Goal: Navigation & Orientation: Understand site structure

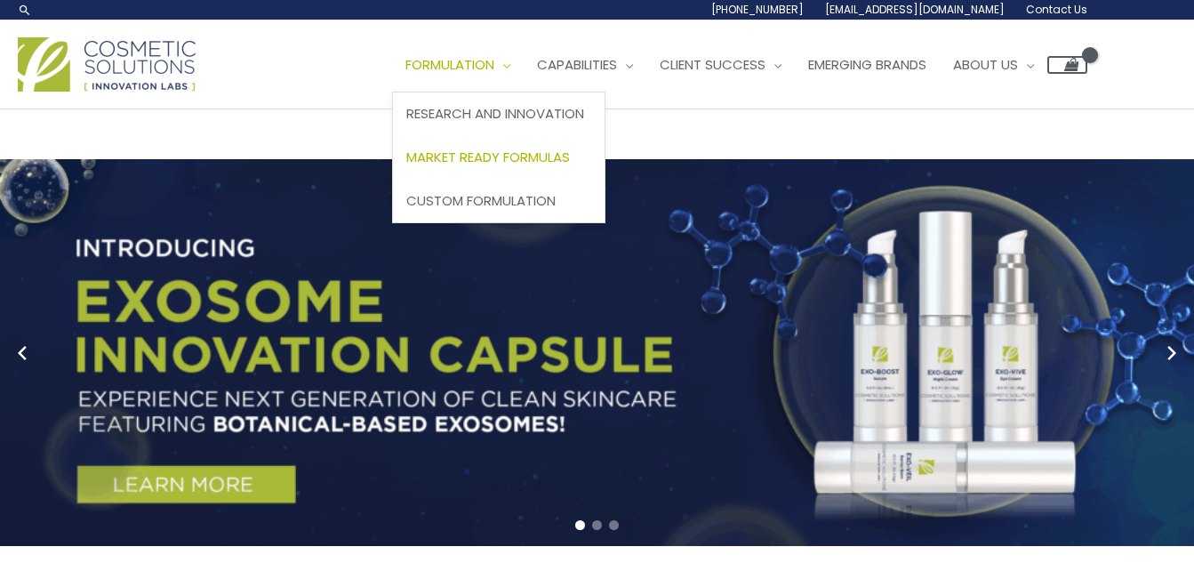
click at [538, 155] on span "Market Ready Formulas" at bounding box center [488, 157] width 164 height 19
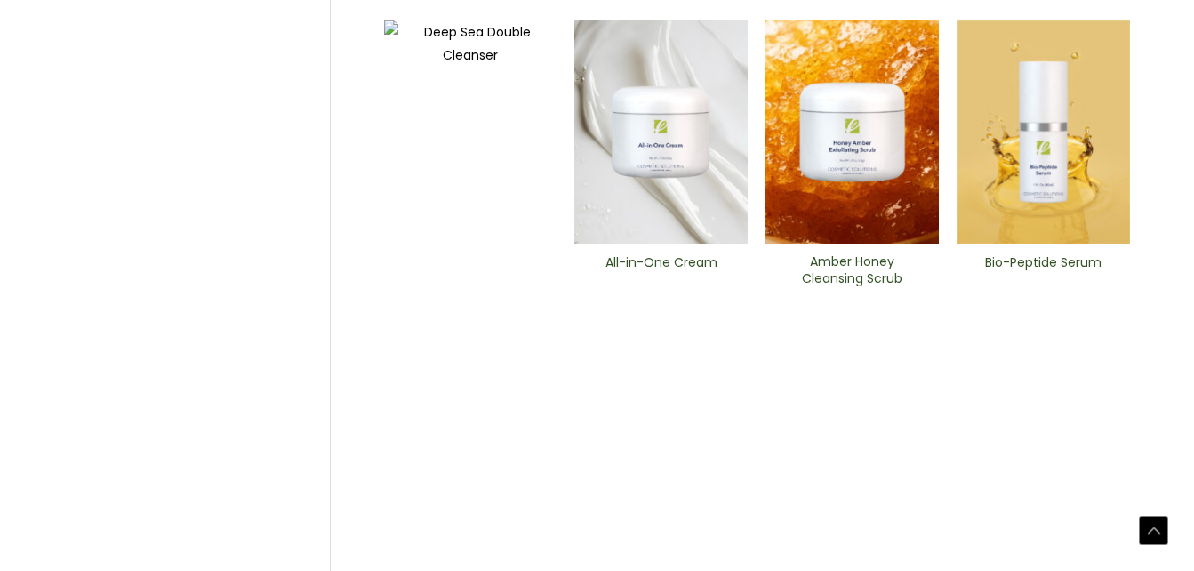
scroll to position [944, 0]
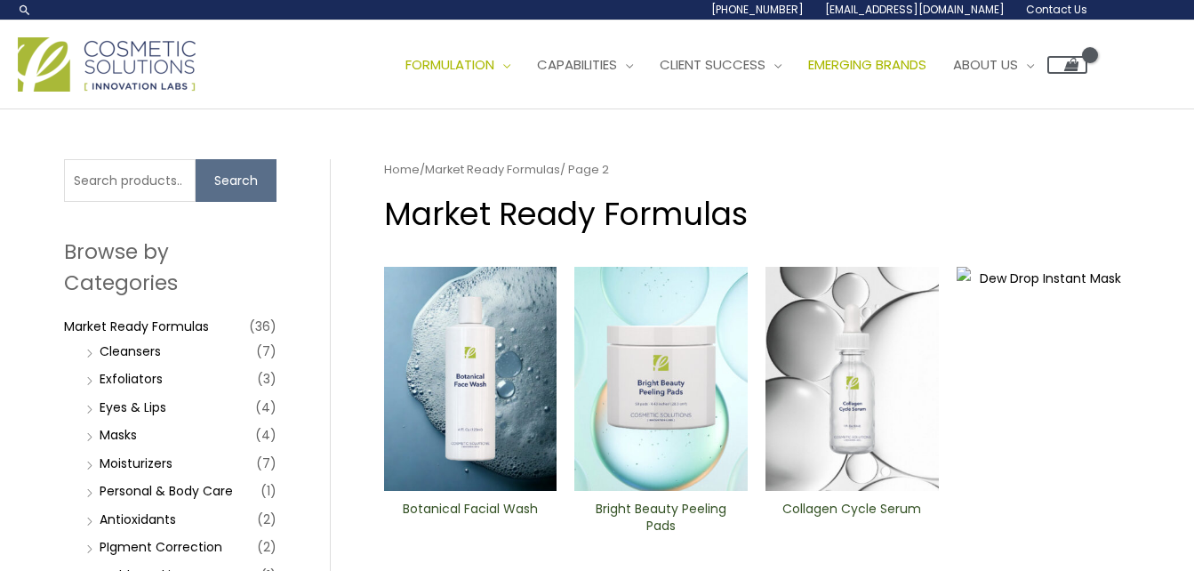
click at [910, 56] on span "Emerging Brands" at bounding box center [867, 64] width 118 height 19
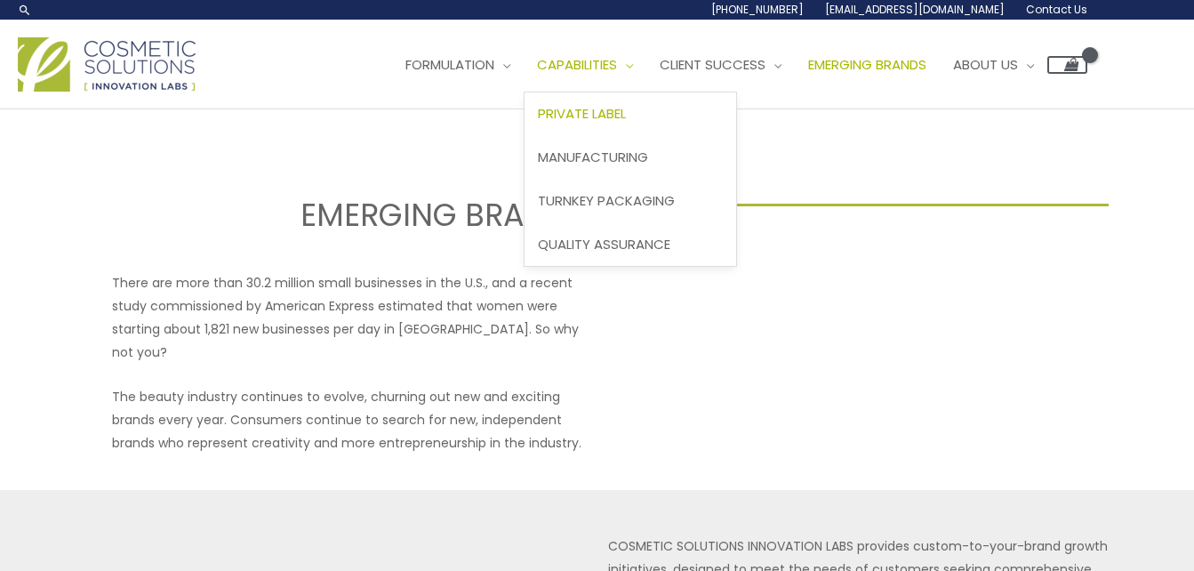
click at [626, 113] on span "Private Label" at bounding box center [582, 113] width 88 height 19
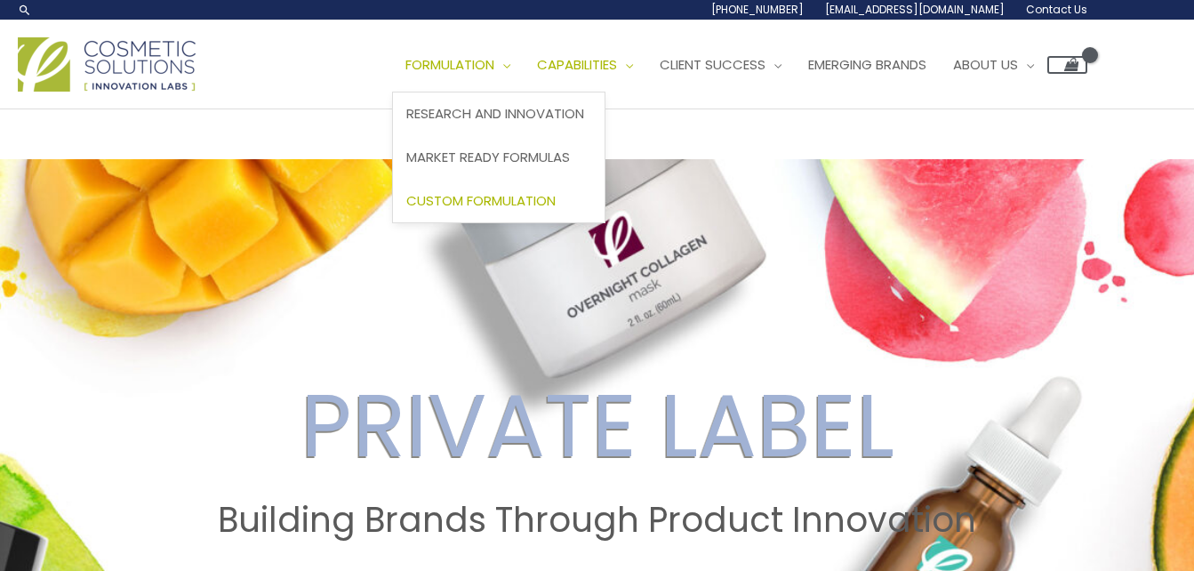
click at [504, 209] on span "Custom Formulation" at bounding box center [480, 200] width 149 height 19
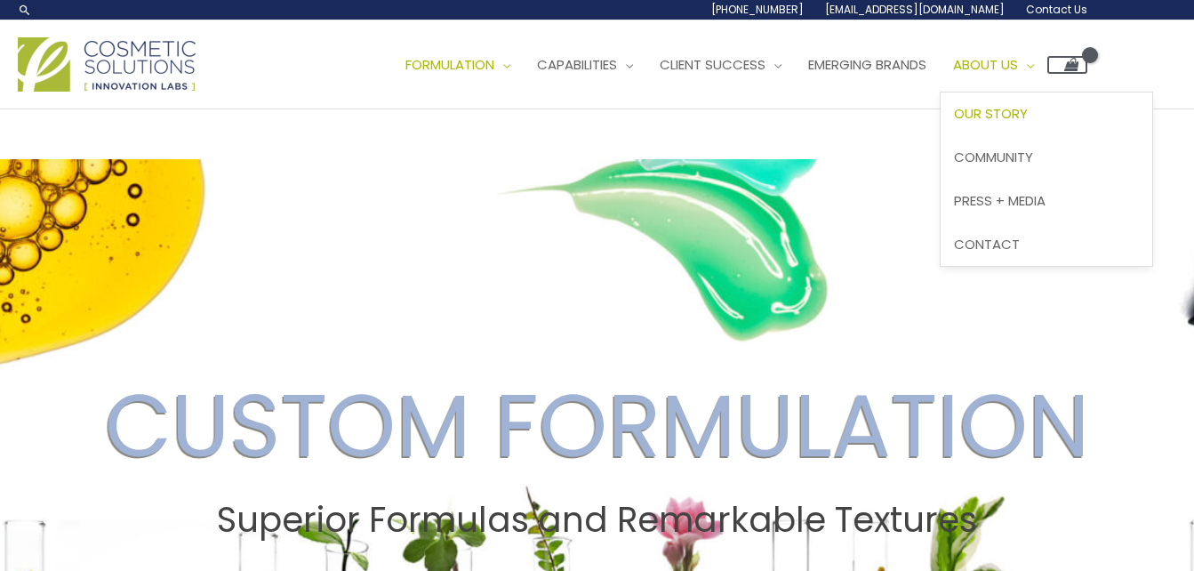
click at [1028, 121] on span "Our Story" at bounding box center [991, 113] width 74 height 19
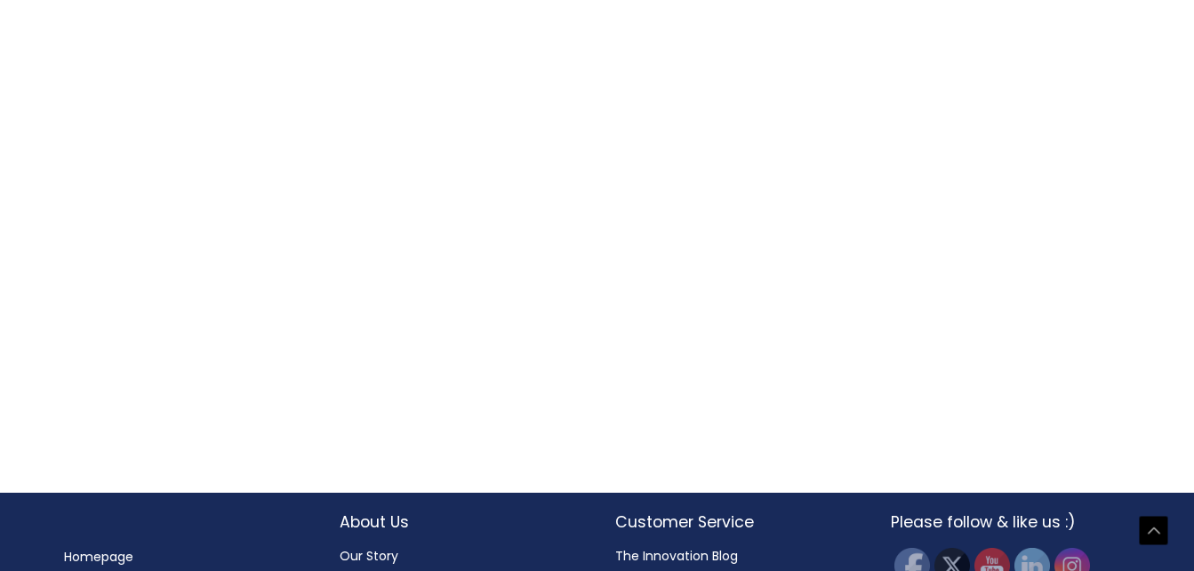
scroll to position [2004, 0]
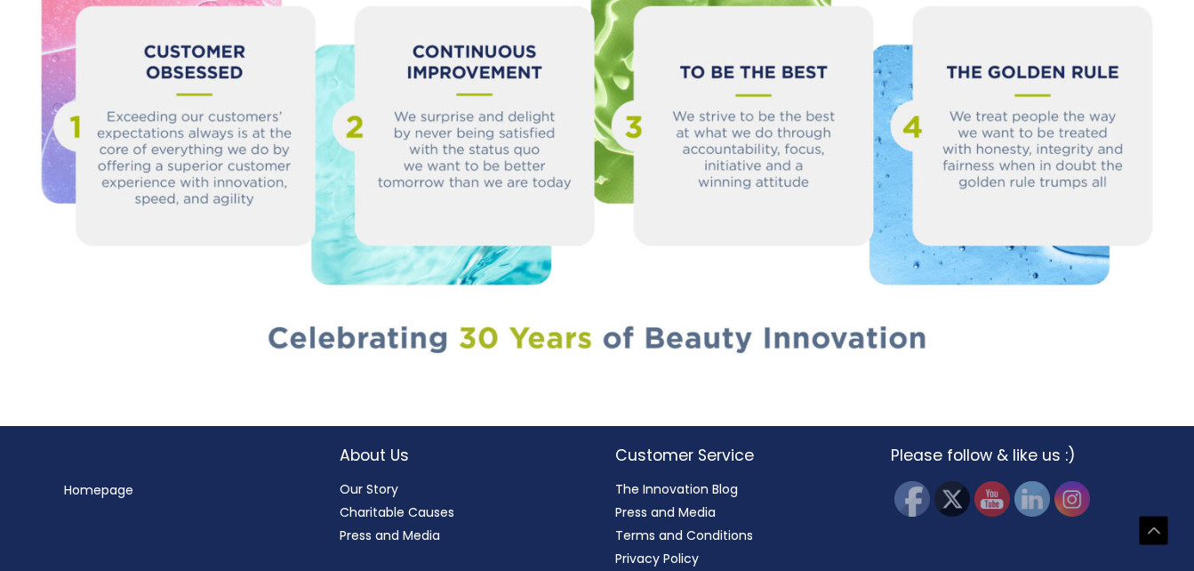
click at [84, 481] on link "Homepage" at bounding box center [98, 490] width 69 height 18
